Goal: Task Accomplishment & Management: Manage account settings

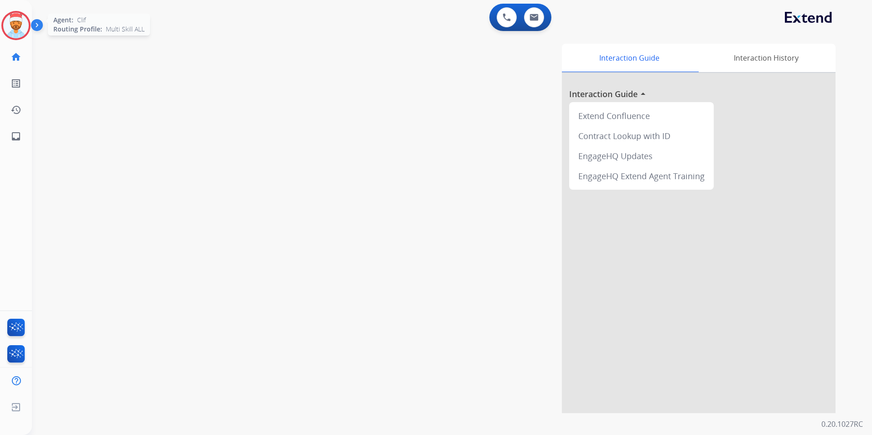
click at [29, 24] on div at bounding box center [15, 25] width 29 height 29
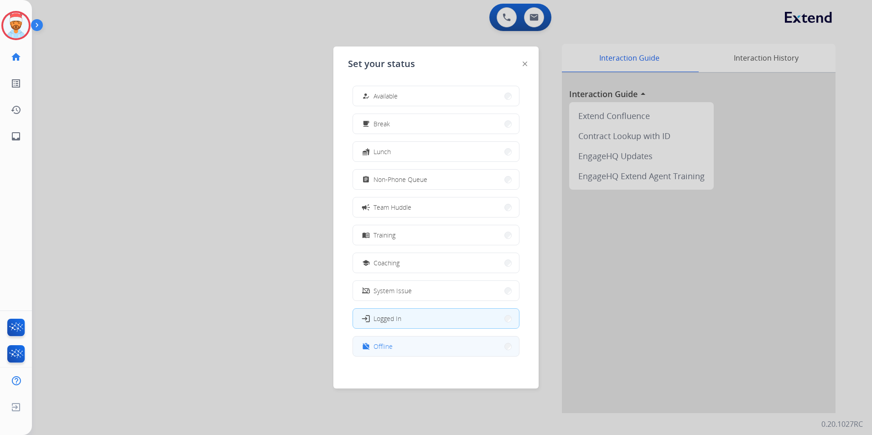
click at [425, 353] on button "work_off Offline" at bounding box center [436, 347] width 166 height 20
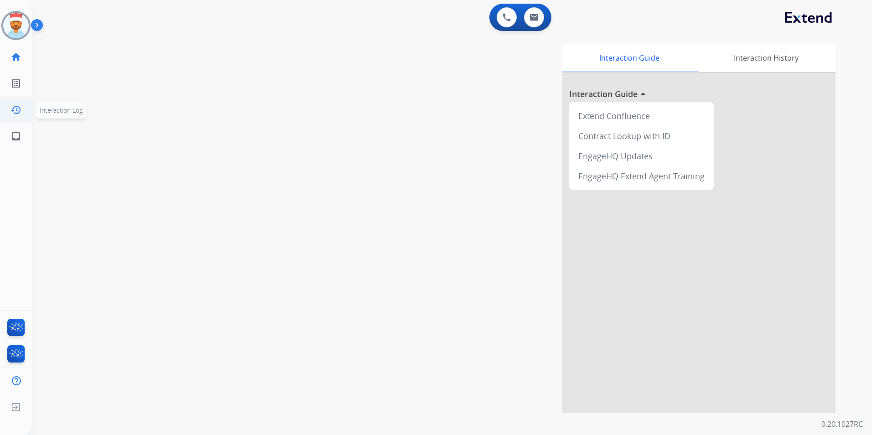
click at [17, 111] on mat-icon "history" at bounding box center [15, 109] width 11 height 11
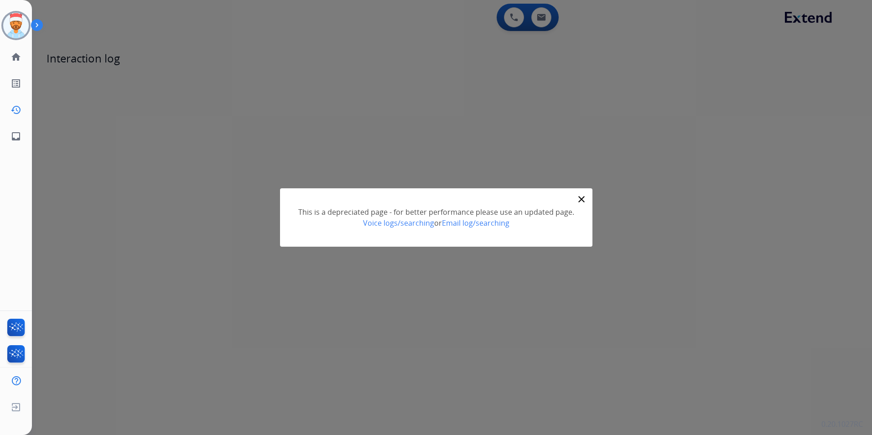
click at [582, 197] on mat-icon "close" at bounding box center [581, 199] width 11 height 11
